Goal: Task Accomplishment & Management: Use online tool/utility

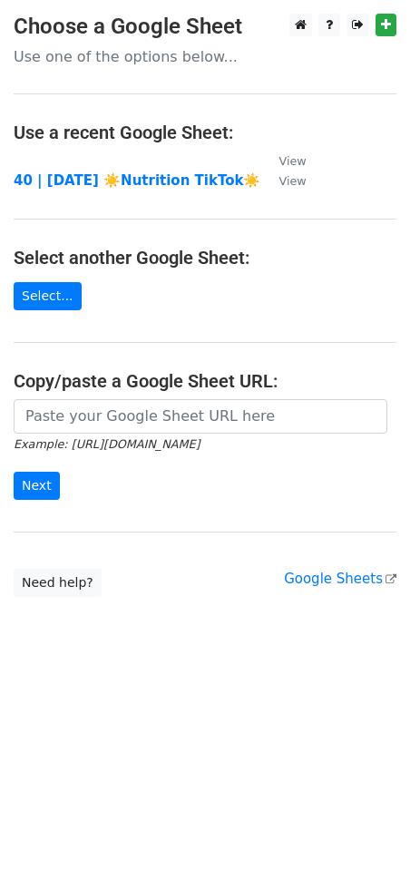
click at [129, 433] on form "Example: [URL][DOMAIN_NAME] Next" at bounding box center [205, 450] width 383 height 102
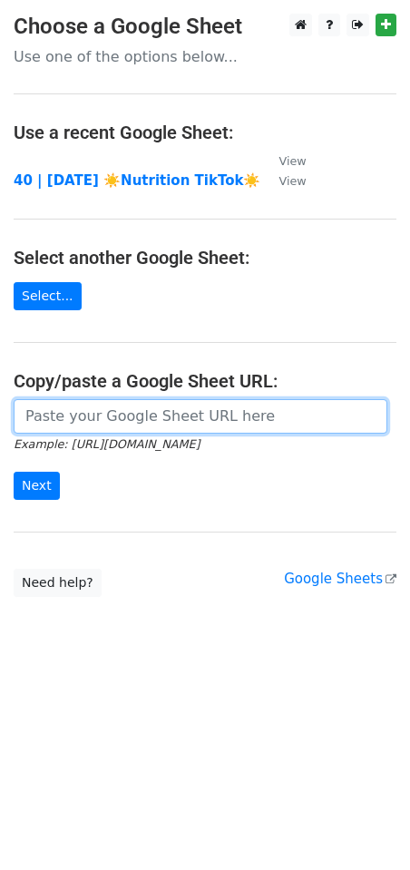
click at [135, 414] on input "url" at bounding box center [201, 416] width 374 height 34
paste input "[URL][DOMAIN_NAME]"
type input "[URL][DOMAIN_NAME]"
click at [14, 472] on input "Next" at bounding box center [37, 486] width 46 height 28
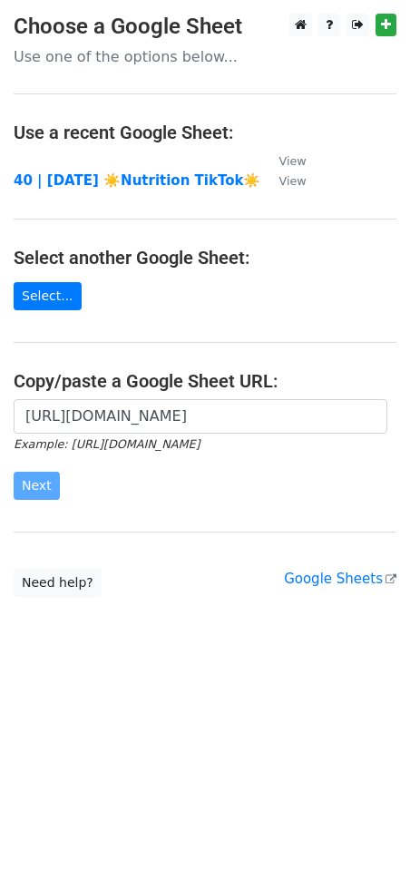
scroll to position [0, 0]
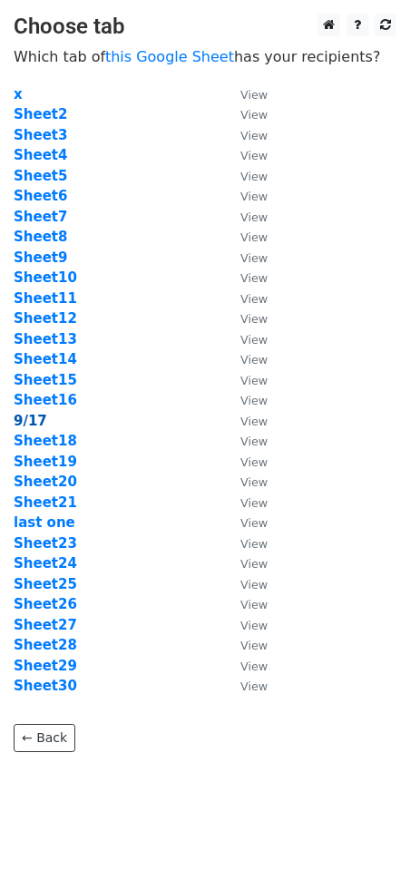
click at [34, 417] on strong "9/17" at bounding box center [31, 421] width 34 height 16
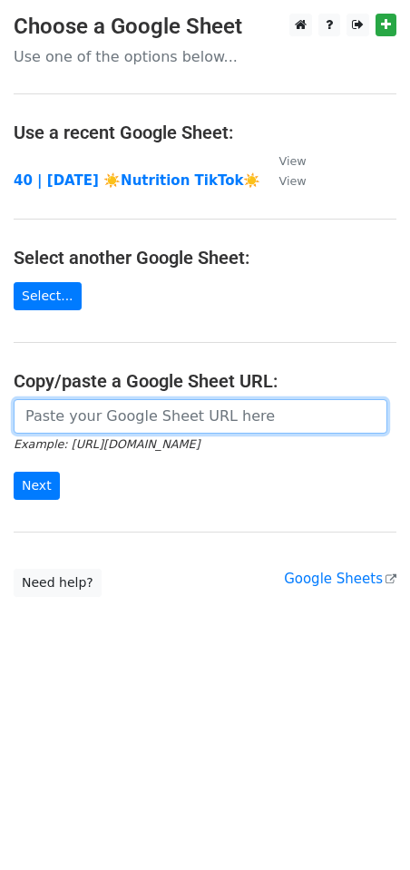
click at [148, 411] on input "url" at bounding box center [201, 416] width 374 height 34
paste input "https://docs.google.com/spreadsheets/d/1tTwyNG9iQMncCarw_17lVsxJ5lp-5L_PKWa67lg…"
type input "https://docs.google.com/spreadsheets/d/1tTwyNG9iQMncCarw_17lVsxJ5lp-5L_PKWa67lg…"
click at [14, 472] on input "Next" at bounding box center [37, 486] width 46 height 28
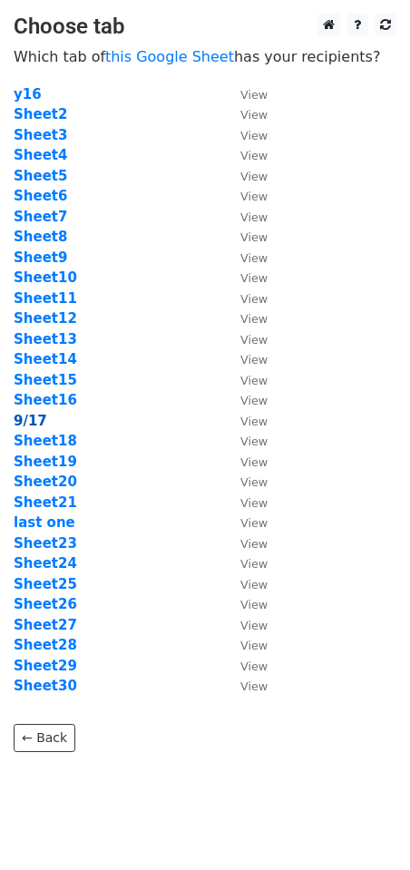
click at [25, 413] on strong "9/17" at bounding box center [31, 421] width 34 height 16
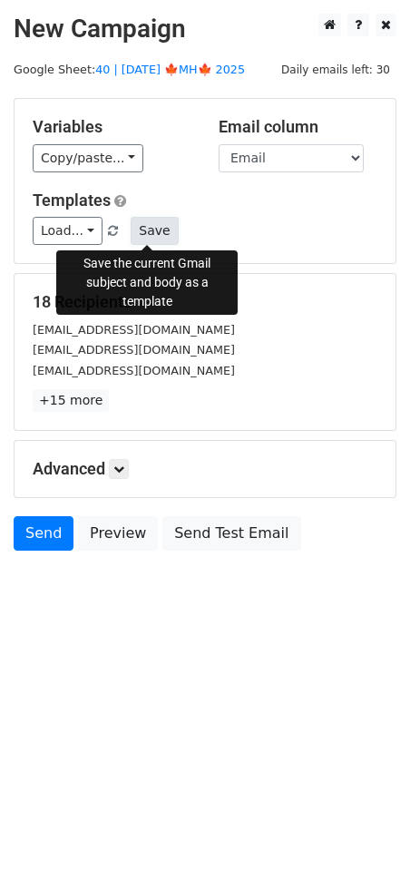
click at [148, 218] on button "Save" at bounding box center [154, 231] width 47 height 28
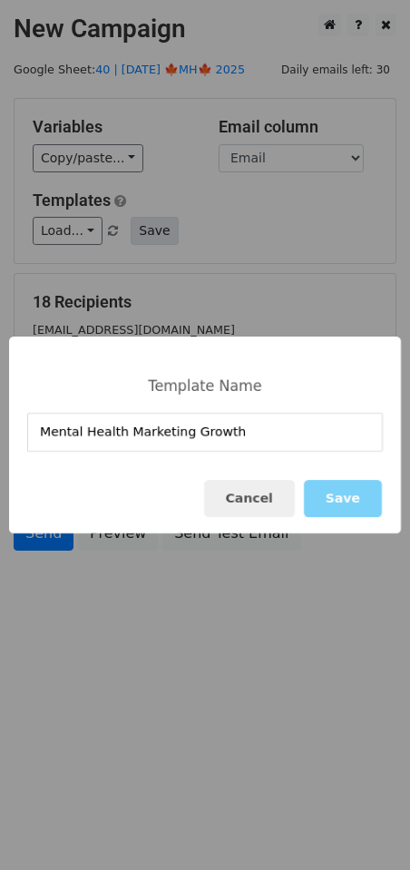
type input "Mental Health Marketing Growth"
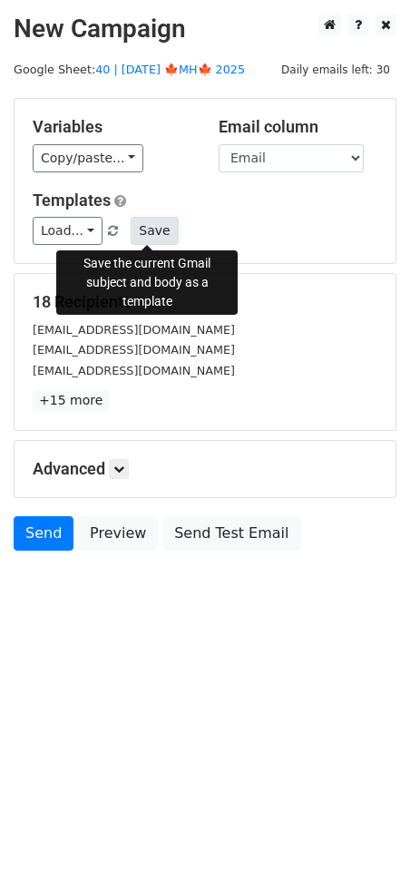
click at [141, 234] on button "Save" at bounding box center [154, 231] width 47 height 28
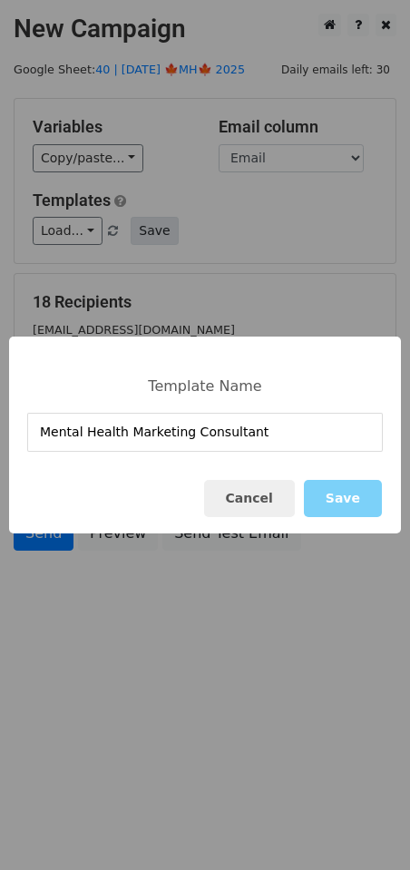
type input "Mental Health Marketing Consultant"
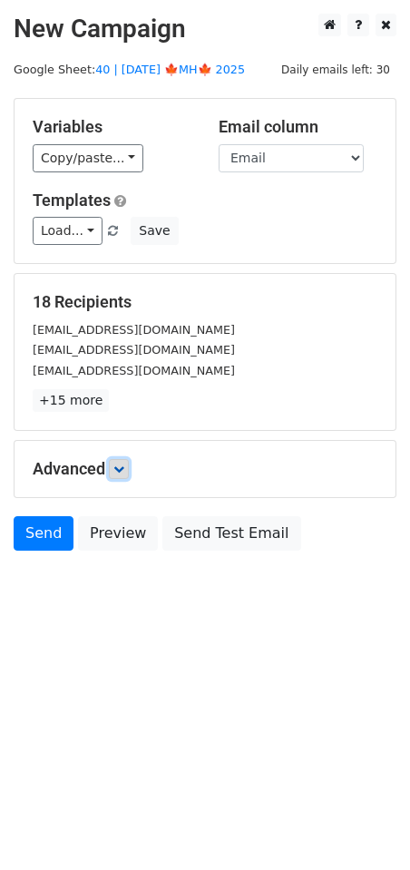
click at [124, 467] on icon at bounding box center [118, 468] width 11 height 11
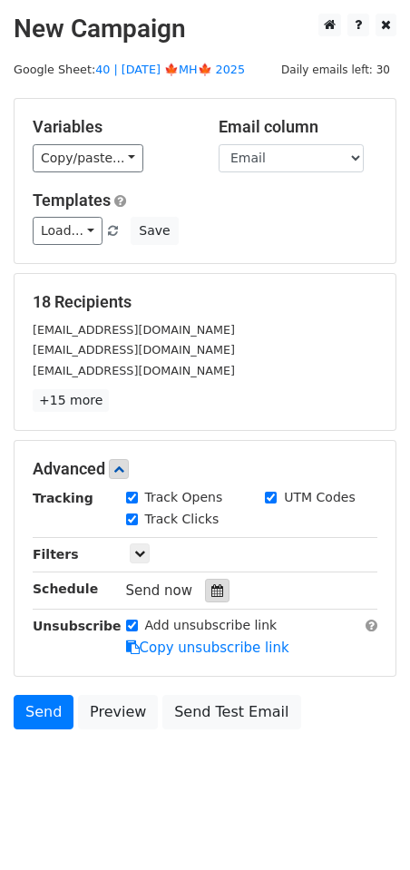
click at [211, 590] on icon at bounding box center [217, 590] width 12 height 13
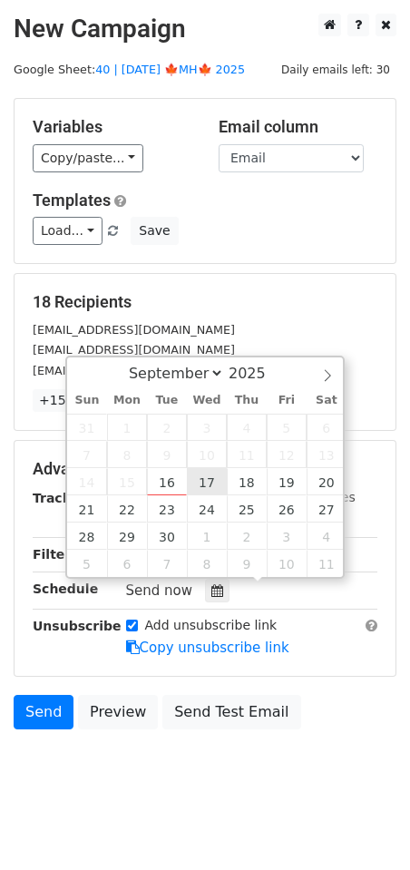
type input "2025-09-17 12:00"
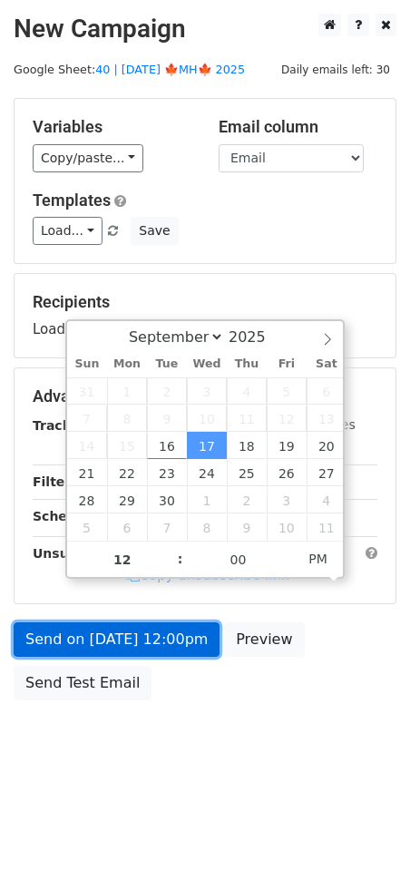
click at [145, 638] on link "Send on Sep 17 at 12:00pm" at bounding box center [117, 639] width 206 height 34
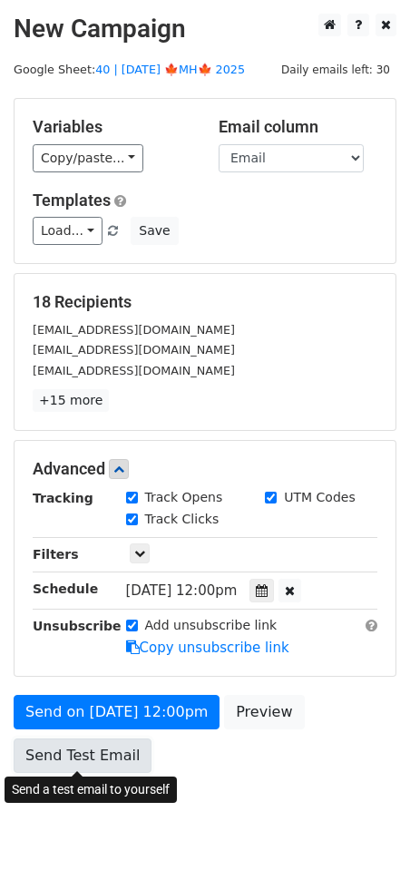
click at [126, 758] on link "Send Test Email" at bounding box center [83, 755] width 138 height 34
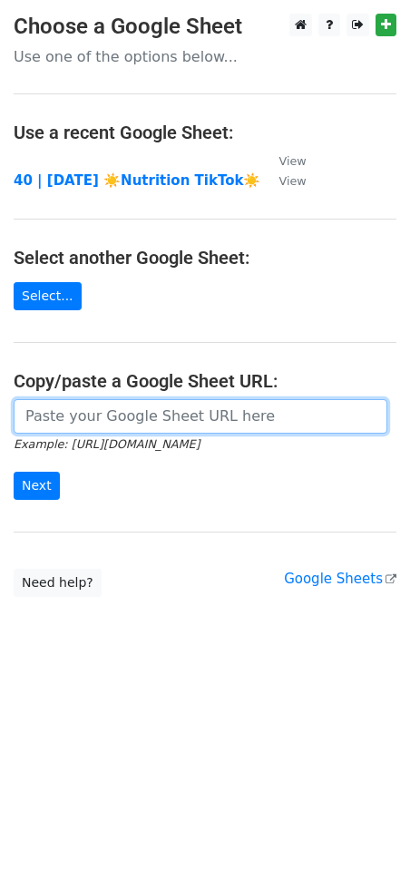
click at [164, 414] on input "url" at bounding box center [201, 416] width 374 height 34
paste input "[URL][DOMAIN_NAME]"
type input "[URL][DOMAIN_NAME]"
click at [14, 472] on input "Next" at bounding box center [37, 486] width 46 height 28
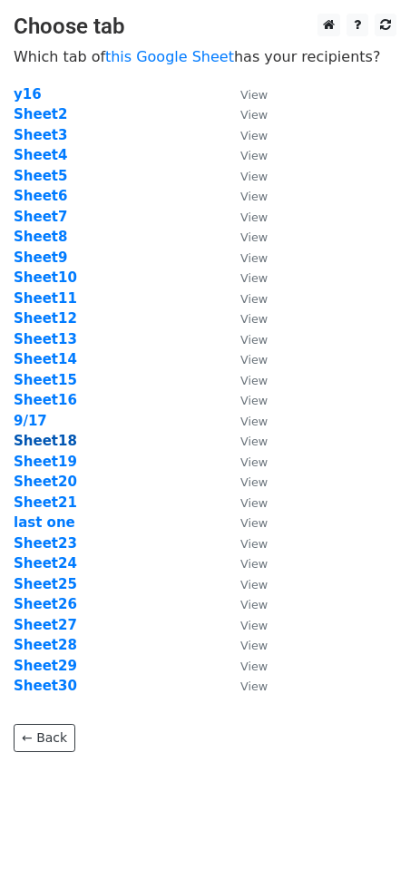
click at [48, 442] on strong "Sheet18" at bounding box center [45, 441] width 63 height 16
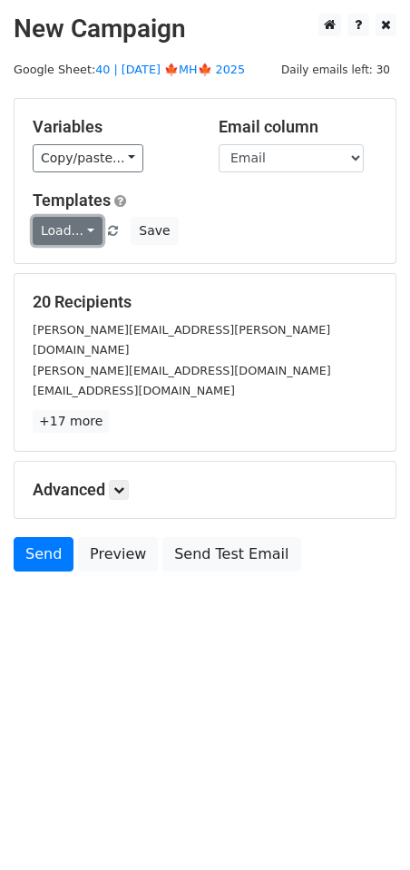
click at [70, 224] on link "Load..." at bounding box center [68, 231] width 70 height 28
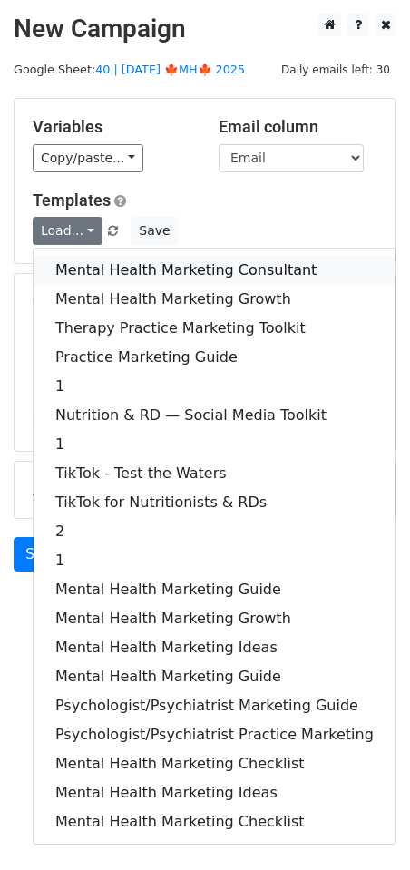
click at [104, 278] on link "Mental Health Marketing Consultant" at bounding box center [215, 270] width 362 height 29
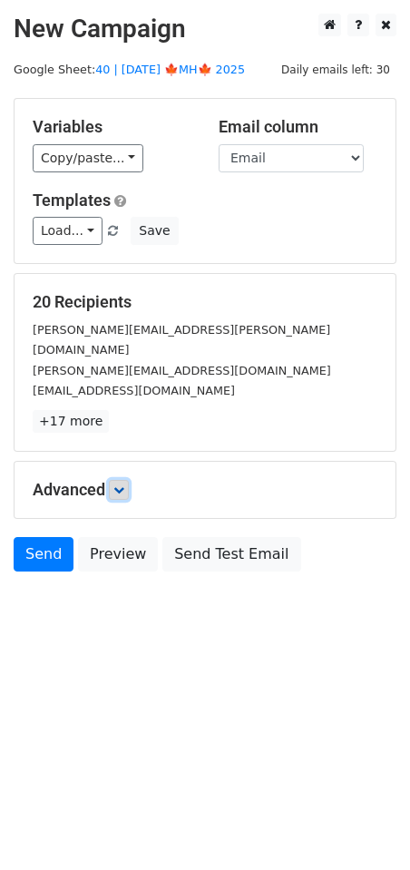
click at [129, 480] on link at bounding box center [119, 490] width 20 height 20
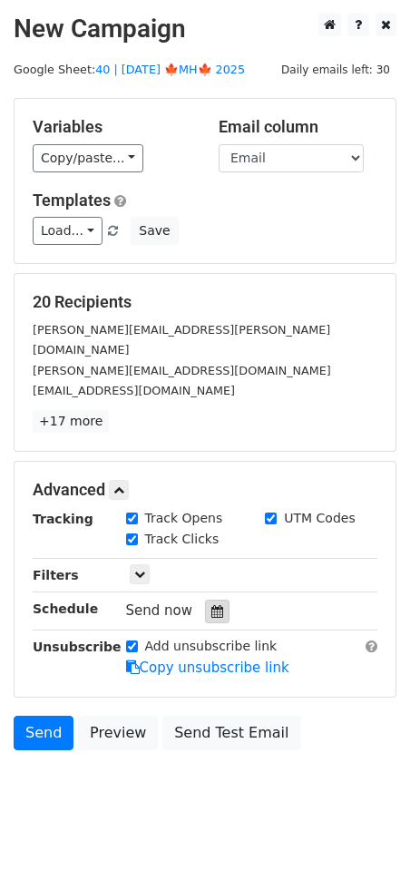
click at [218, 600] on div at bounding box center [217, 612] width 24 height 24
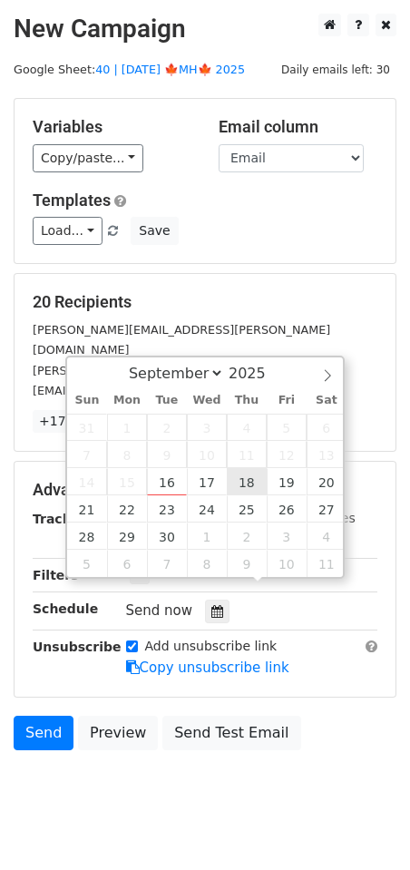
type input "[DATE] 12:00"
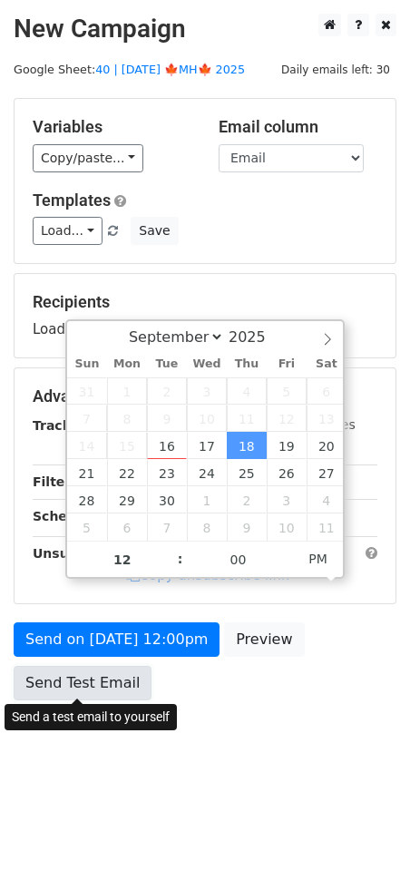
click at [107, 689] on form "Variables Copy/paste... {{Name}} {{Email}} Email column Name Email Templates Lo…" at bounding box center [205, 403] width 383 height 611
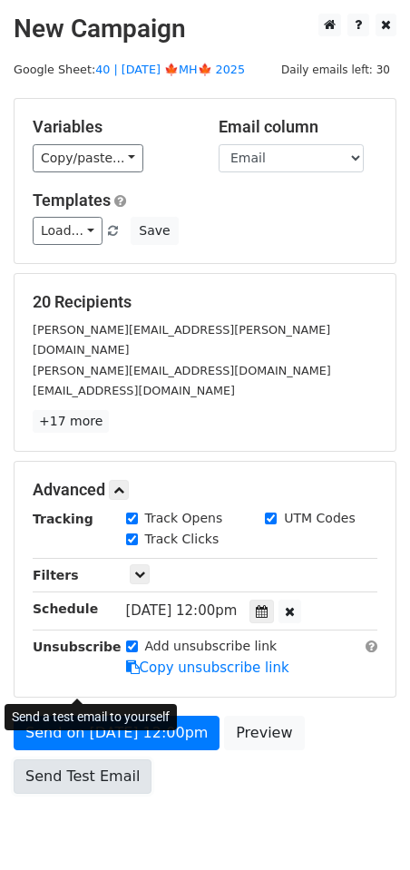
click at [49, 759] on link "Send Test Email" at bounding box center [83, 776] width 138 height 34
